Goal: Find specific page/section: Find specific page/section

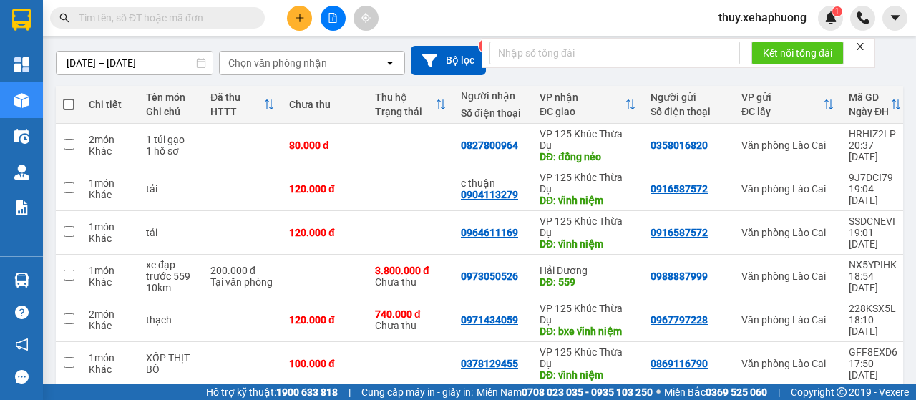
scroll to position [56, 0]
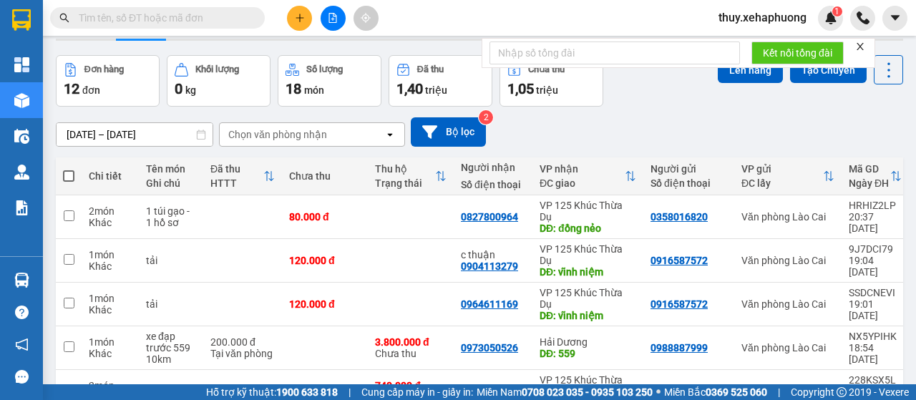
click at [101, 140] on div "ver 1.8.138 Đơn online Kho gửi Trên xe Kho nhận Kho thanh lý Kho công nợ Hàng đ…" at bounding box center [479, 335] width 859 height 696
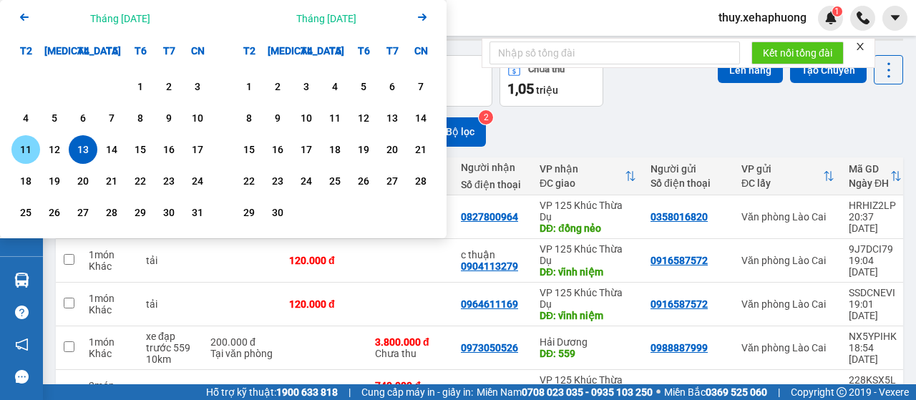
click at [29, 144] on div "11" at bounding box center [26, 149] width 20 height 17
click at [29, 145] on div "11" at bounding box center [26, 149] width 20 height 17
type input "[DATE] – [DATE]"
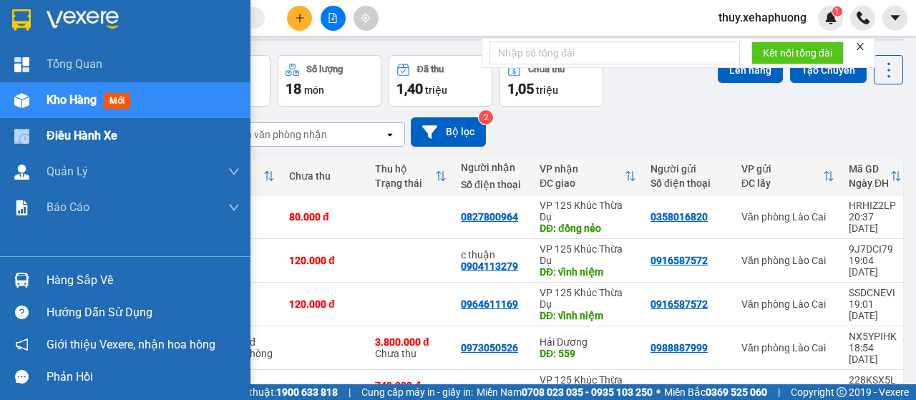
click at [29, 145] on div at bounding box center [21, 136] width 25 height 25
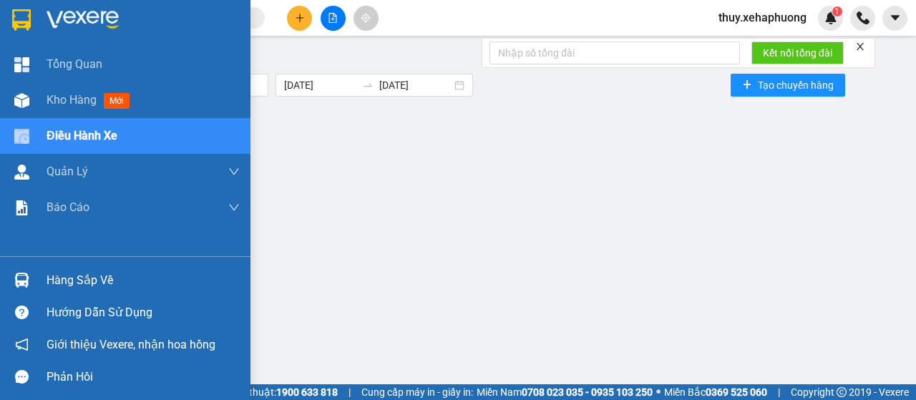
click at [29, 19] on img at bounding box center [21, 19] width 19 height 21
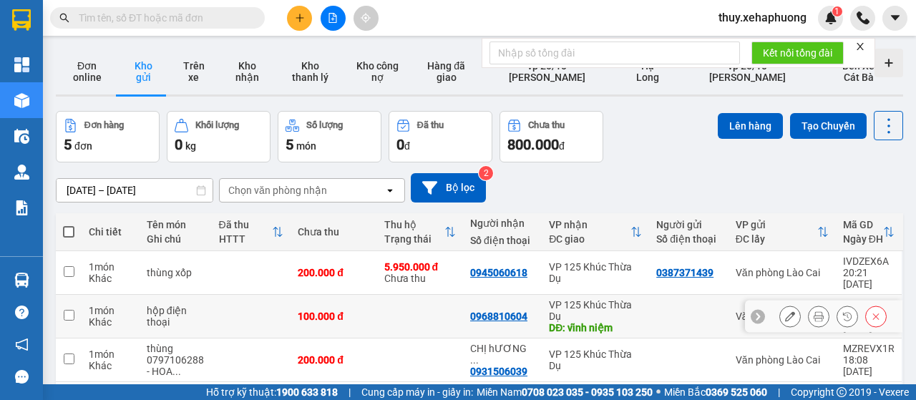
scroll to position [143, 0]
